Goal: Ask a question

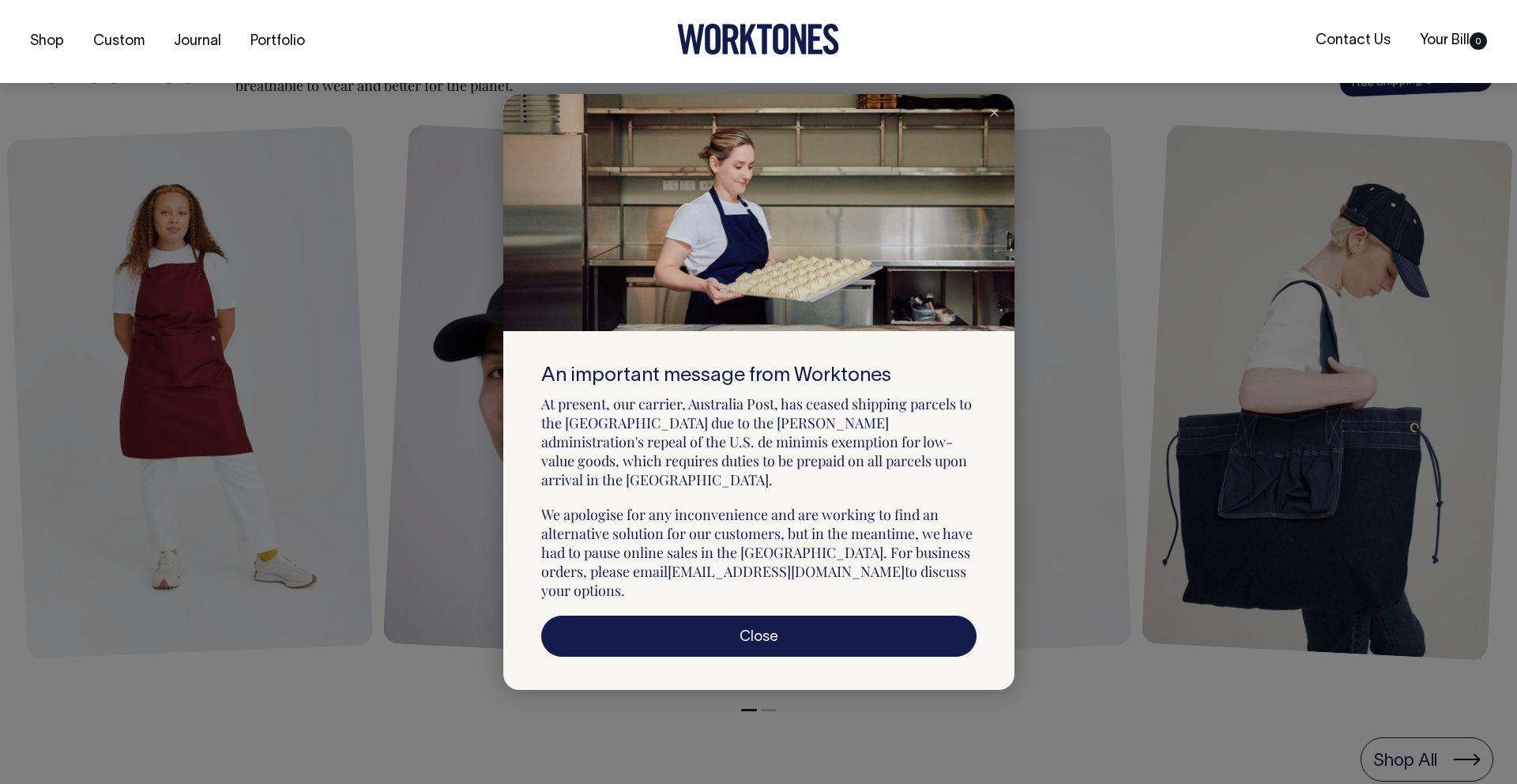
scroll to position [791, 0]
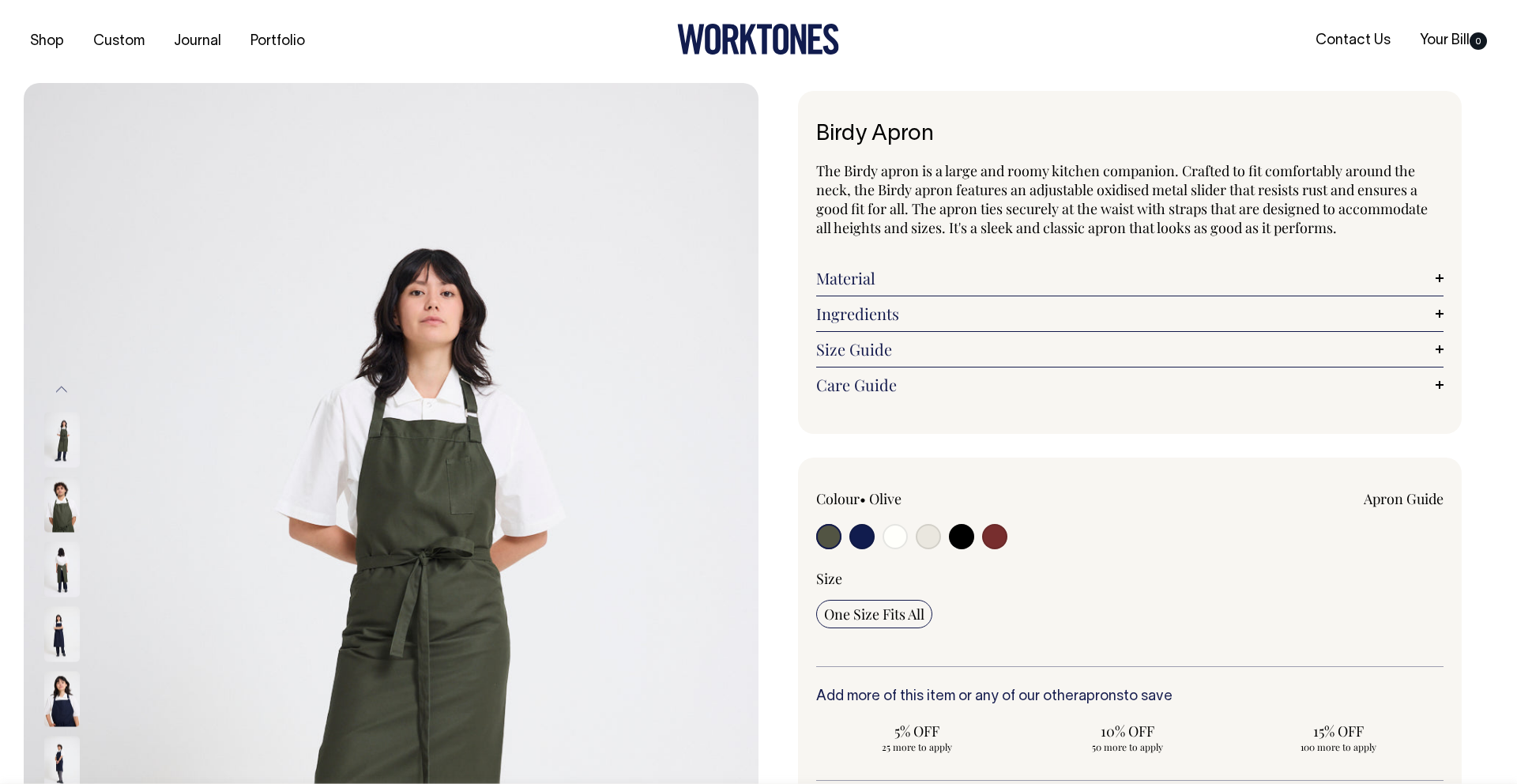
click at [1352, 40] on link "Contact Us" at bounding box center [1353, 41] width 88 height 26
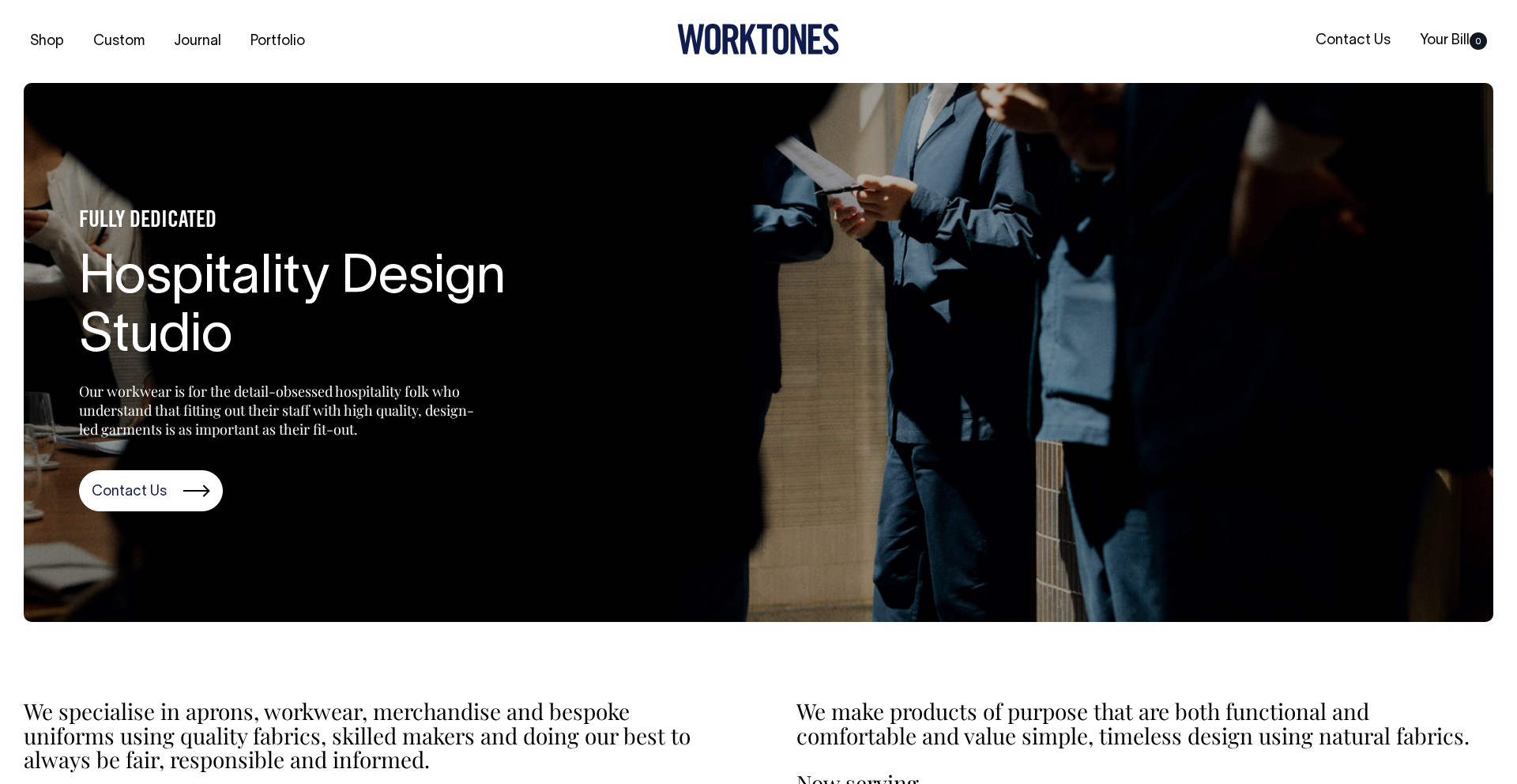
scroll to position [395, 0]
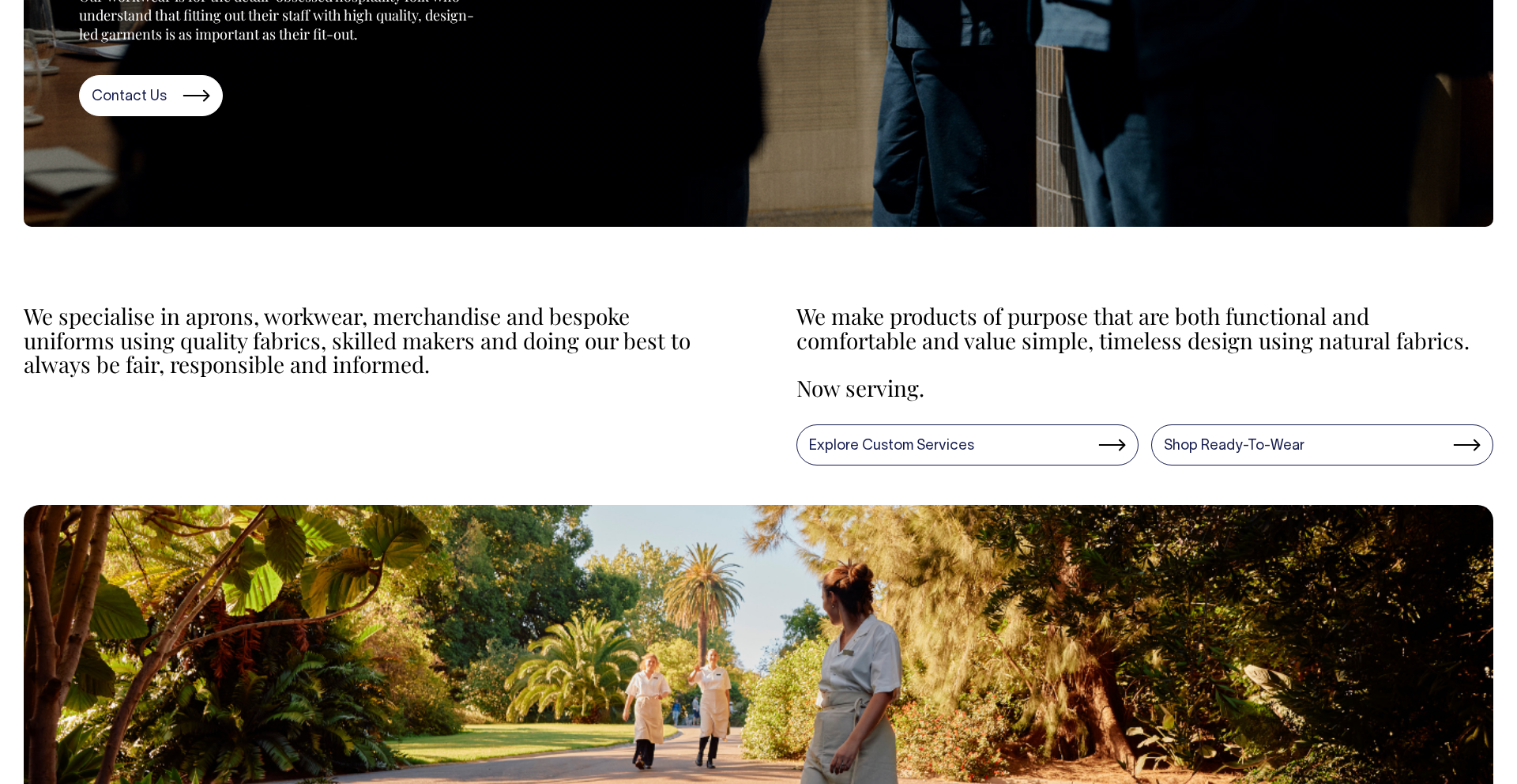
click at [149, 95] on link "Contact Us" at bounding box center [151, 96] width 144 height 41
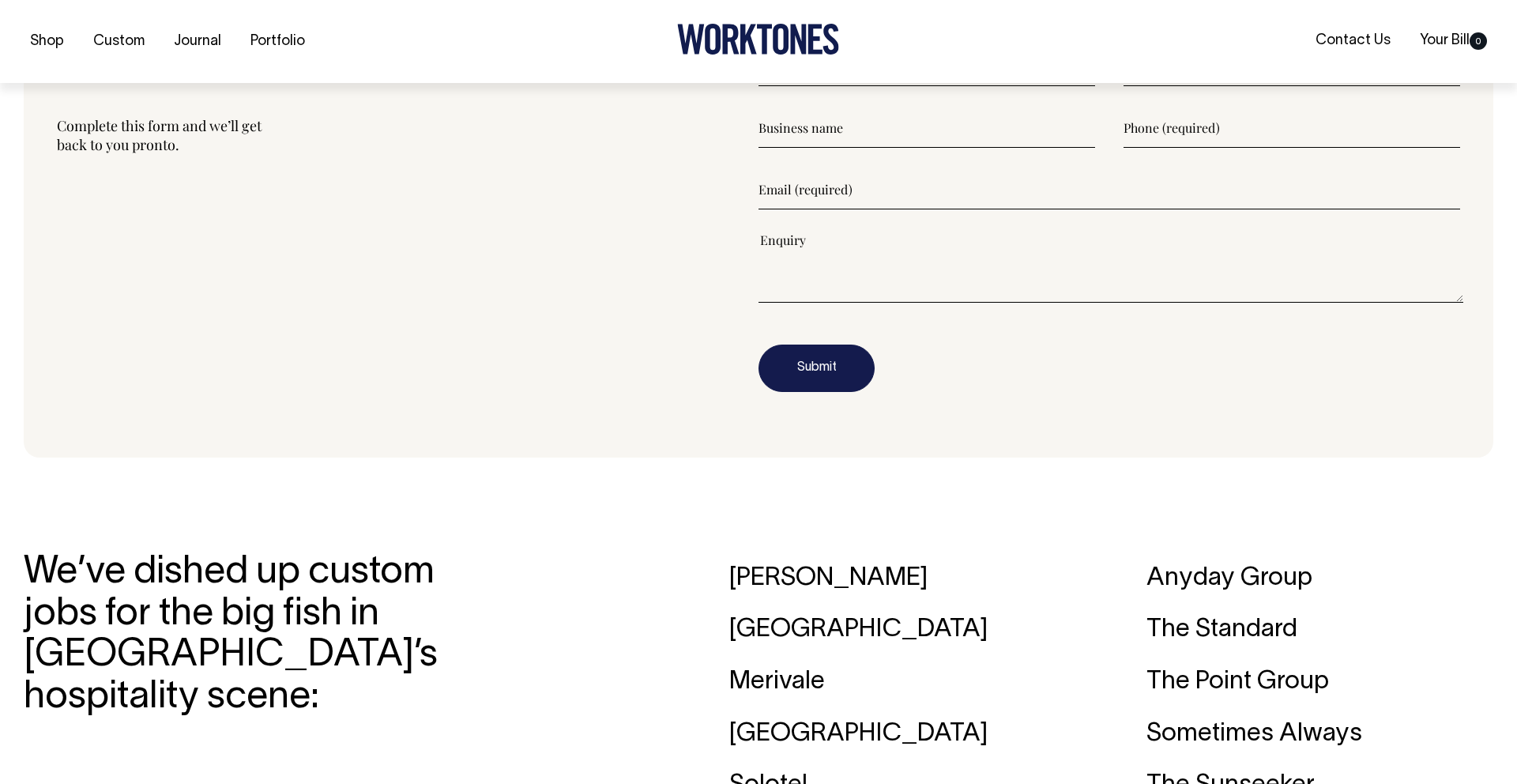
scroll to position [2196, 0]
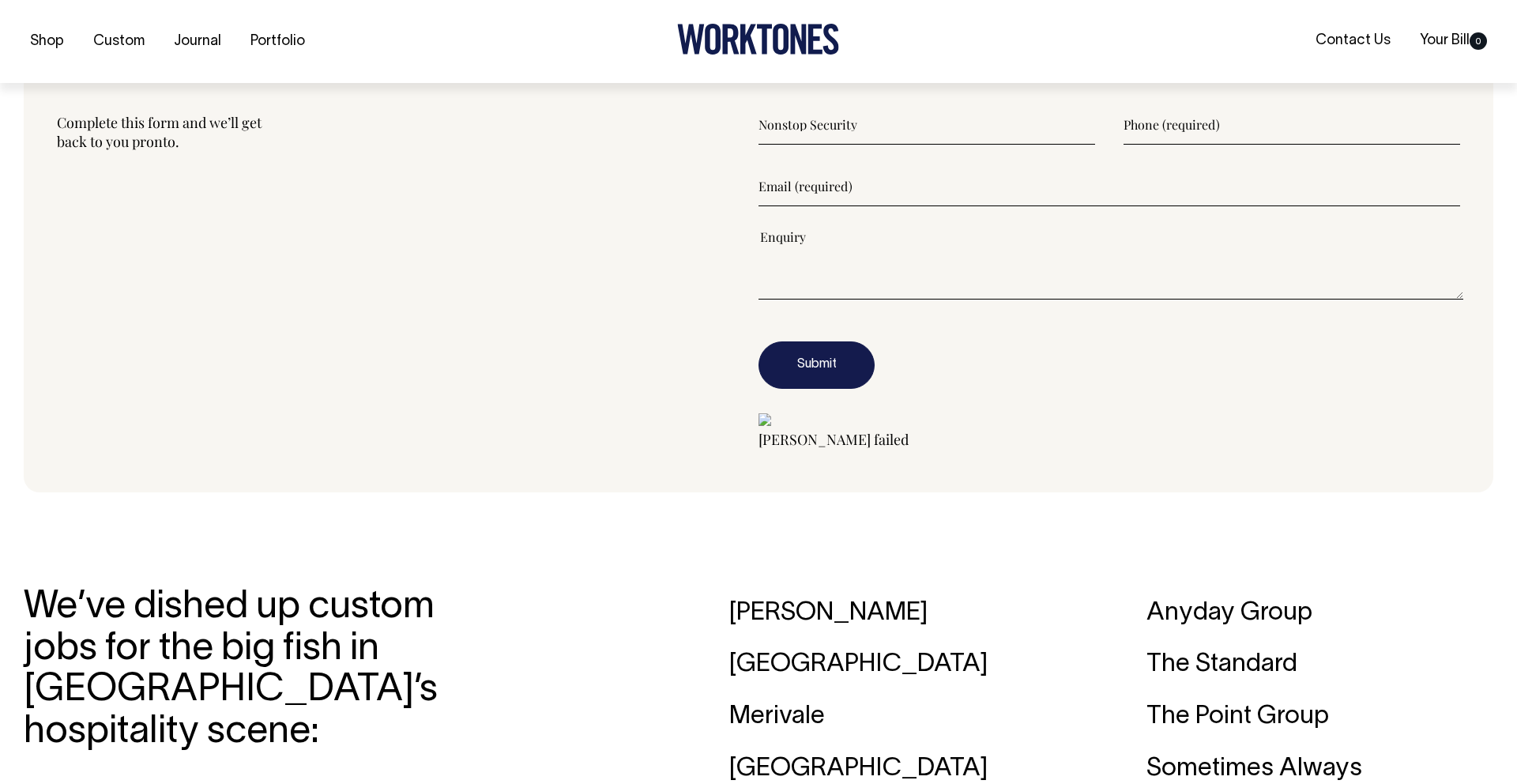
type input"] "Nonstop Security"
type input"] "0415 051 634"
type input"] "[PERSON_NAME][EMAIL_ADDRESS][PERSON_NAME][DOMAIN_NAME]"
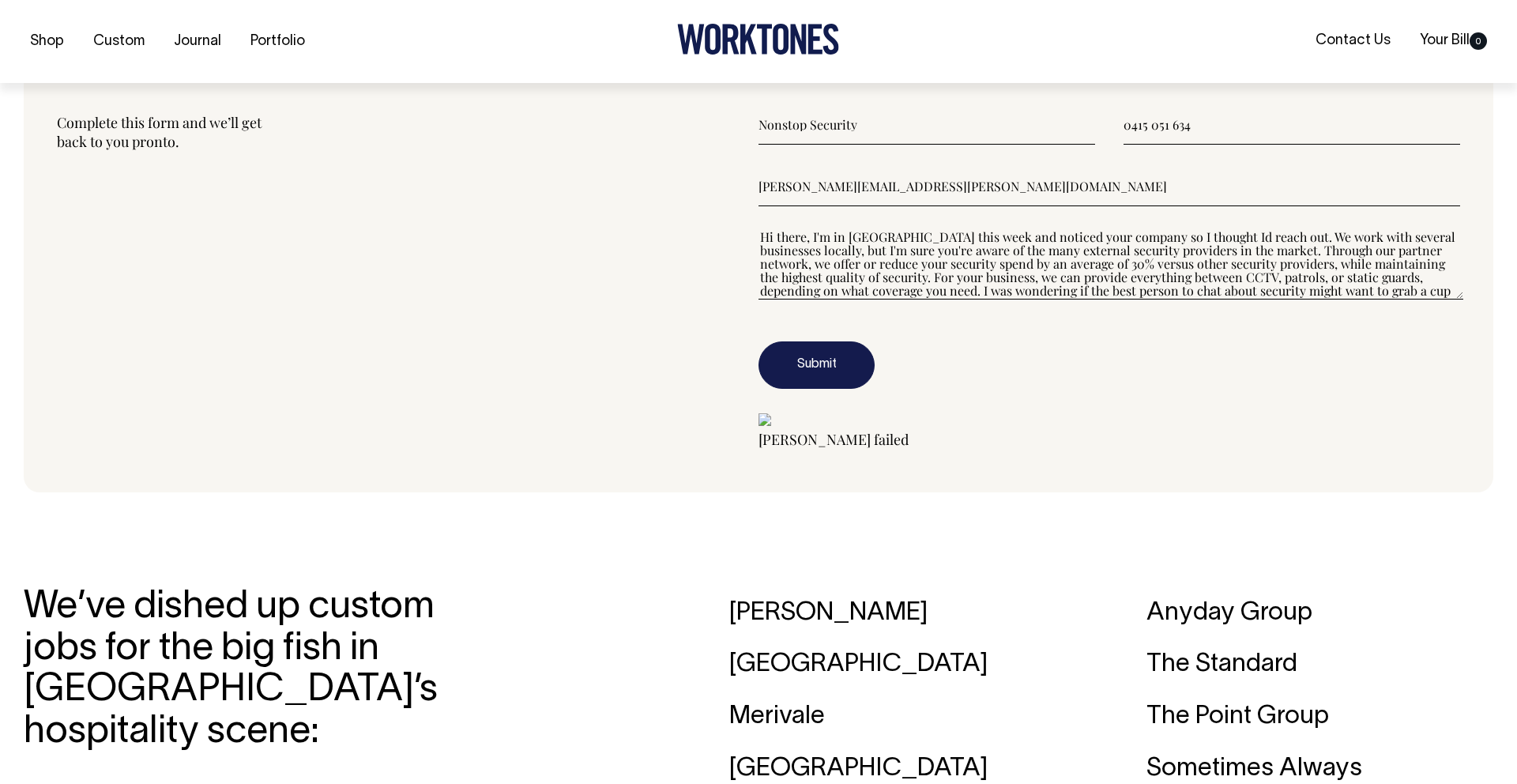
scroll to position [13, 0]
type textarea"] "Hi there, I'm in [GEOGRAPHIC_DATA] this week and noticed your company so I thou…"
click at [816, 364] on button "Submit" at bounding box center [817, 365] width 116 height 47
click at [771, 426] on img at bounding box center [765, 419] width 12 height 12
click at [816, 364] on button "Submit" at bounding box center [817, 365] width 116 height 47
